Goal: Task Accomplishment & Management: Use online tool/utility

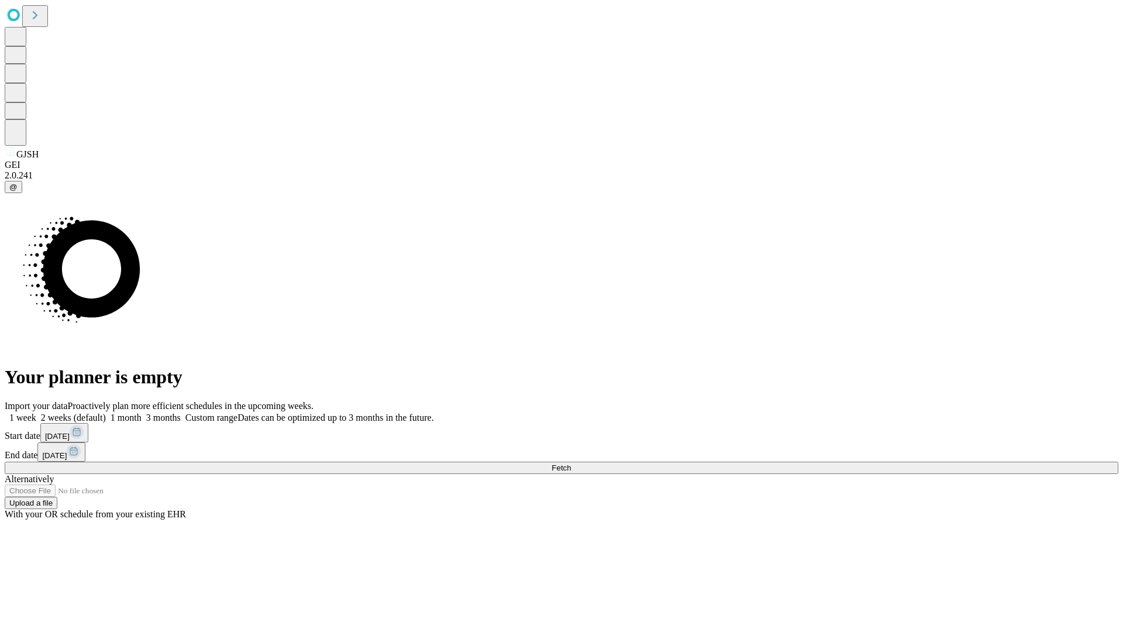
click at [571, 463] on span "Fetch" at bounding box center [561, 467] width 19 height 9
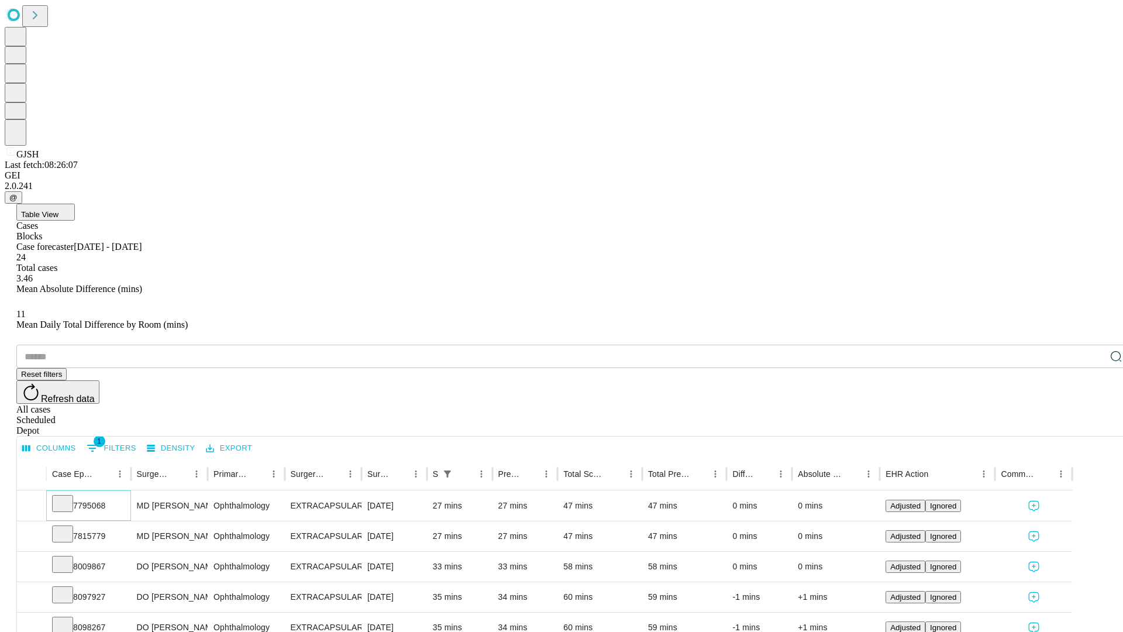
click at [68, 497] on icon at bounding box center [63, 503] width 12 height 12
